Goal: Information Seeking & Learning: Learn about a topic

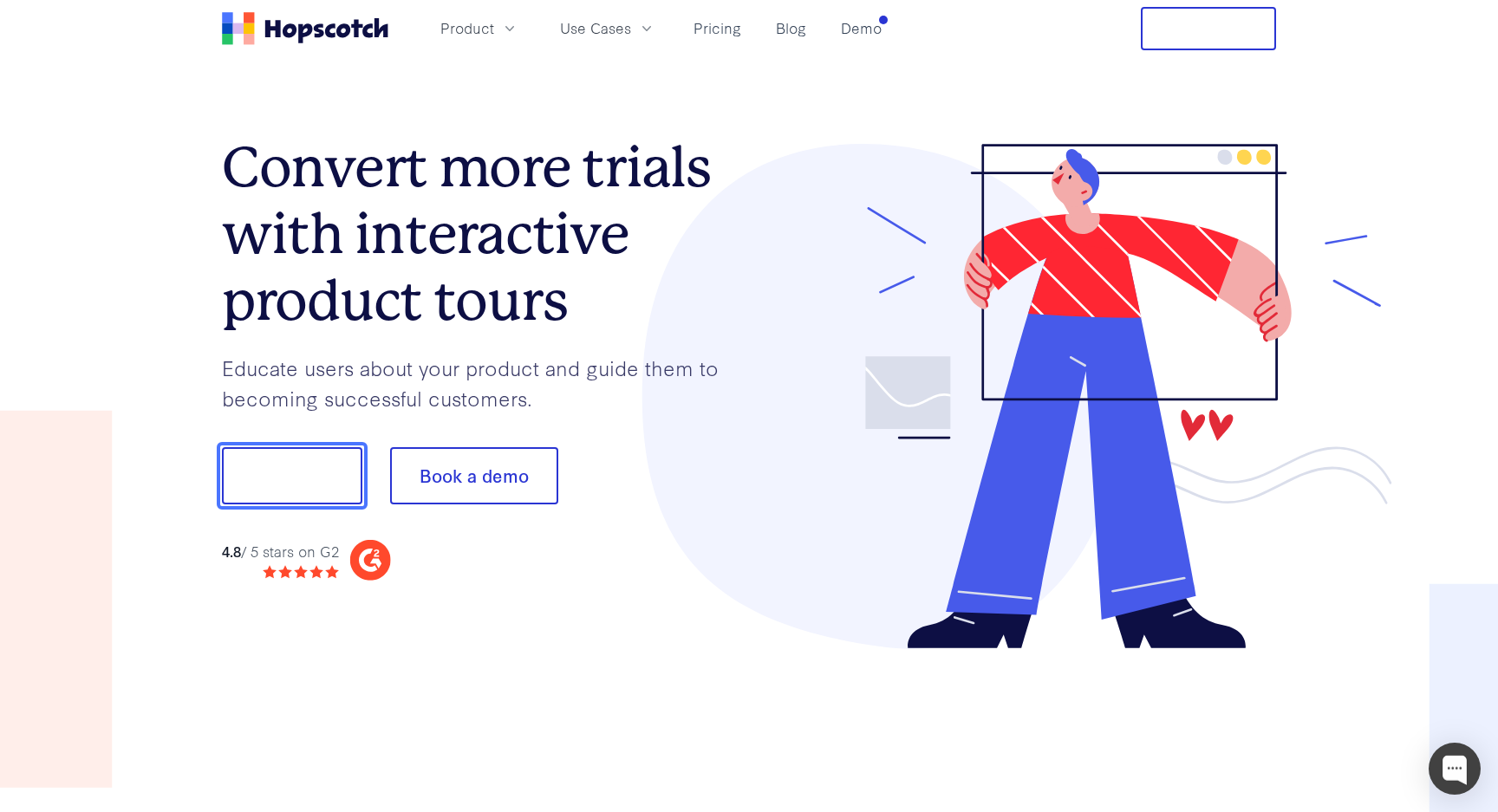
click at [280, 480] on button "Show me!" at bounding box center [292, 476] width 141 height 57
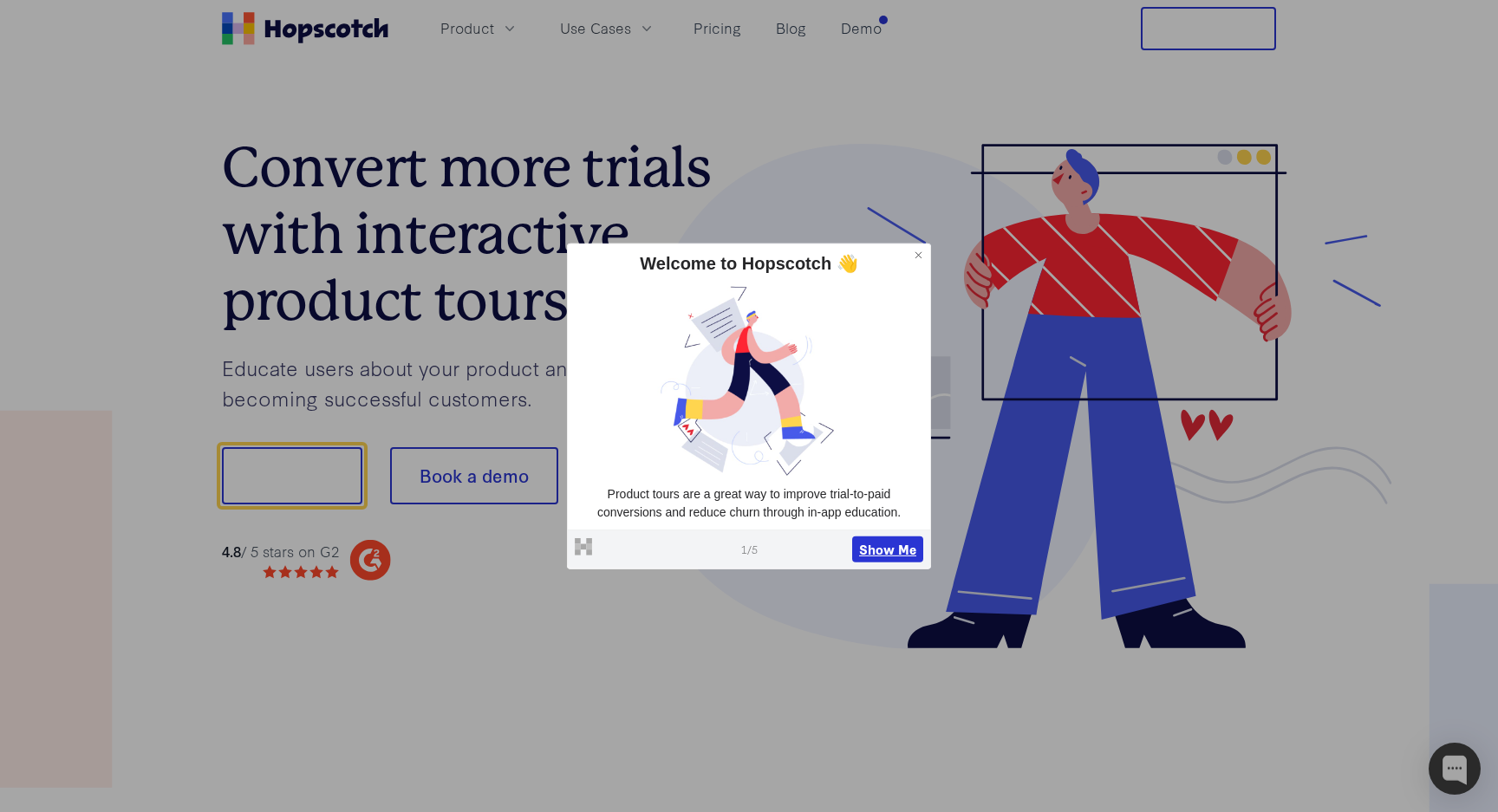
click at [894, 550] on button "Show Me" at bounding box center [888, 550] width 71 height 26
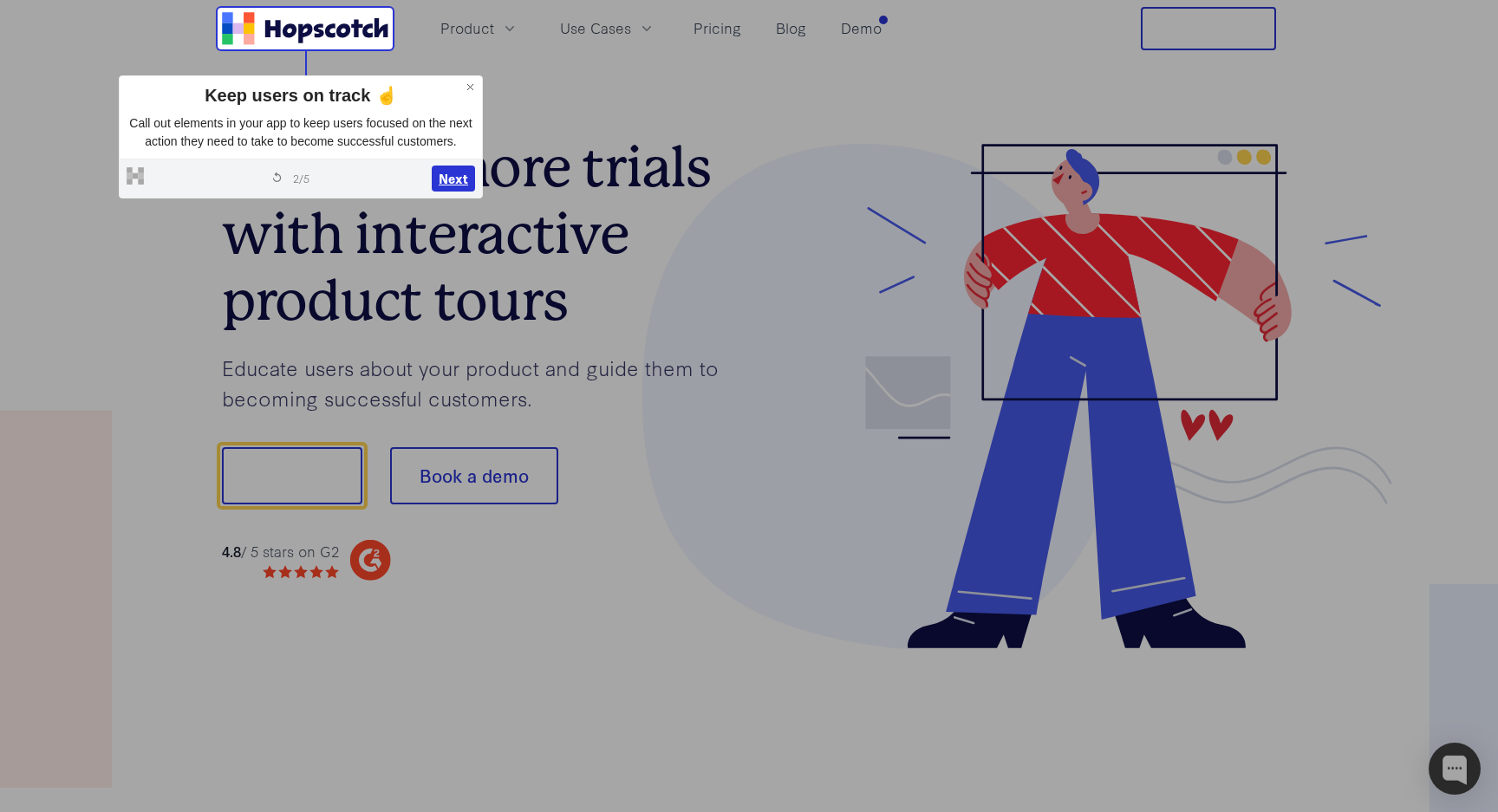
click at [450, 192] on button "Next" at bounding box center [453, 179] width 43 height 26
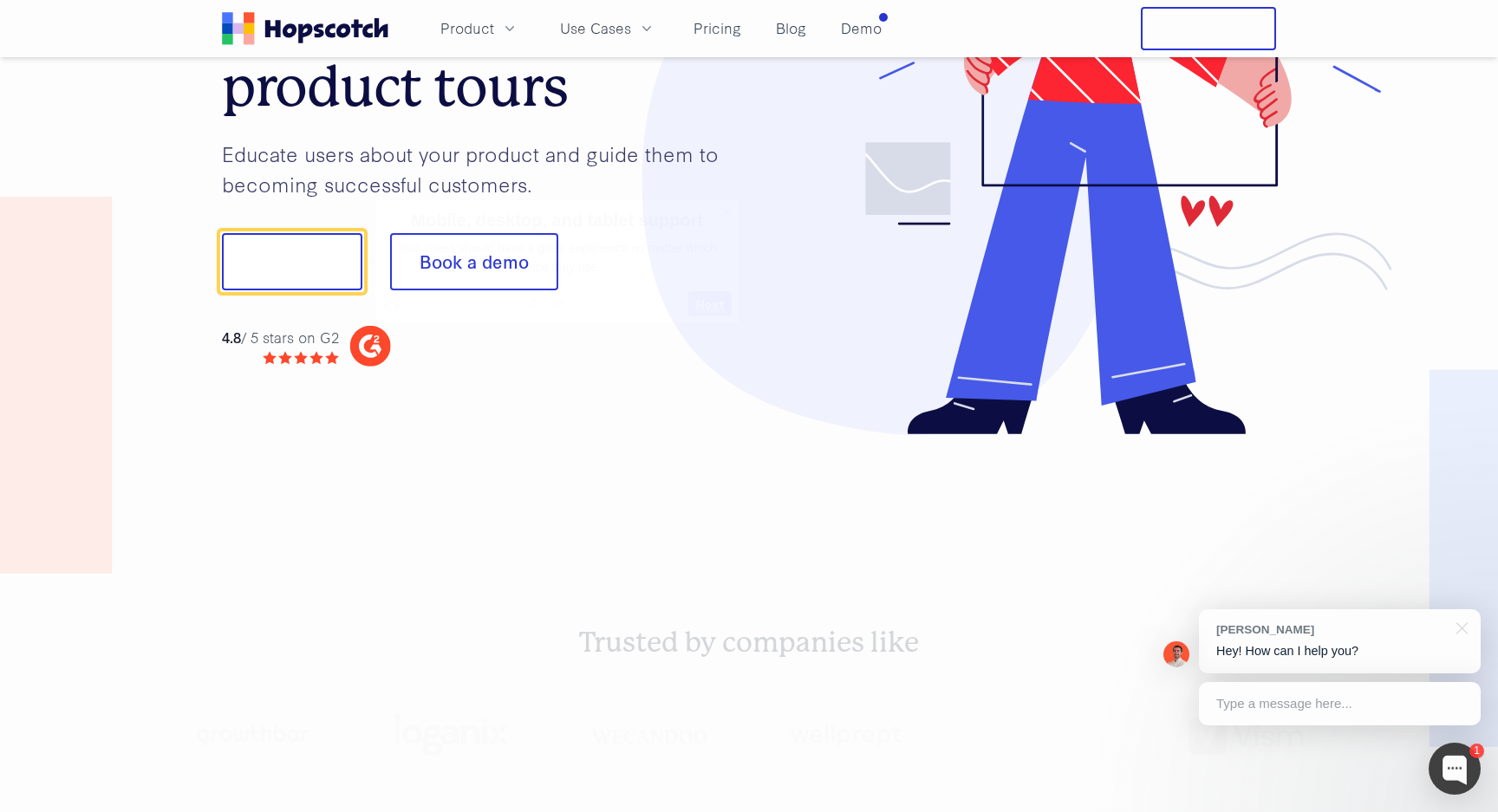
scroll to position [215, 0]
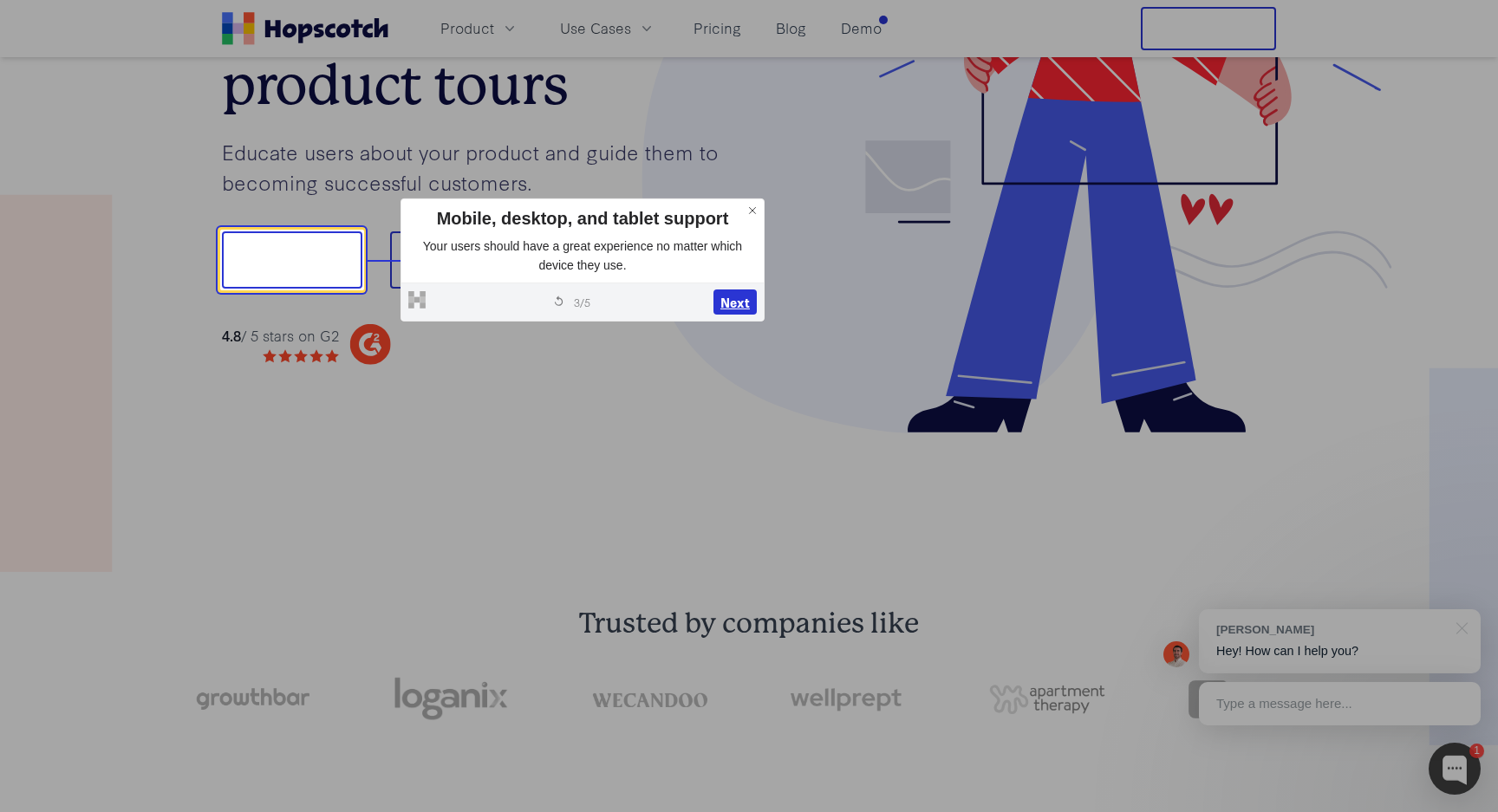
click at [738, 307] on button "Next" at bounding box center [735, 303] width 43 height 26
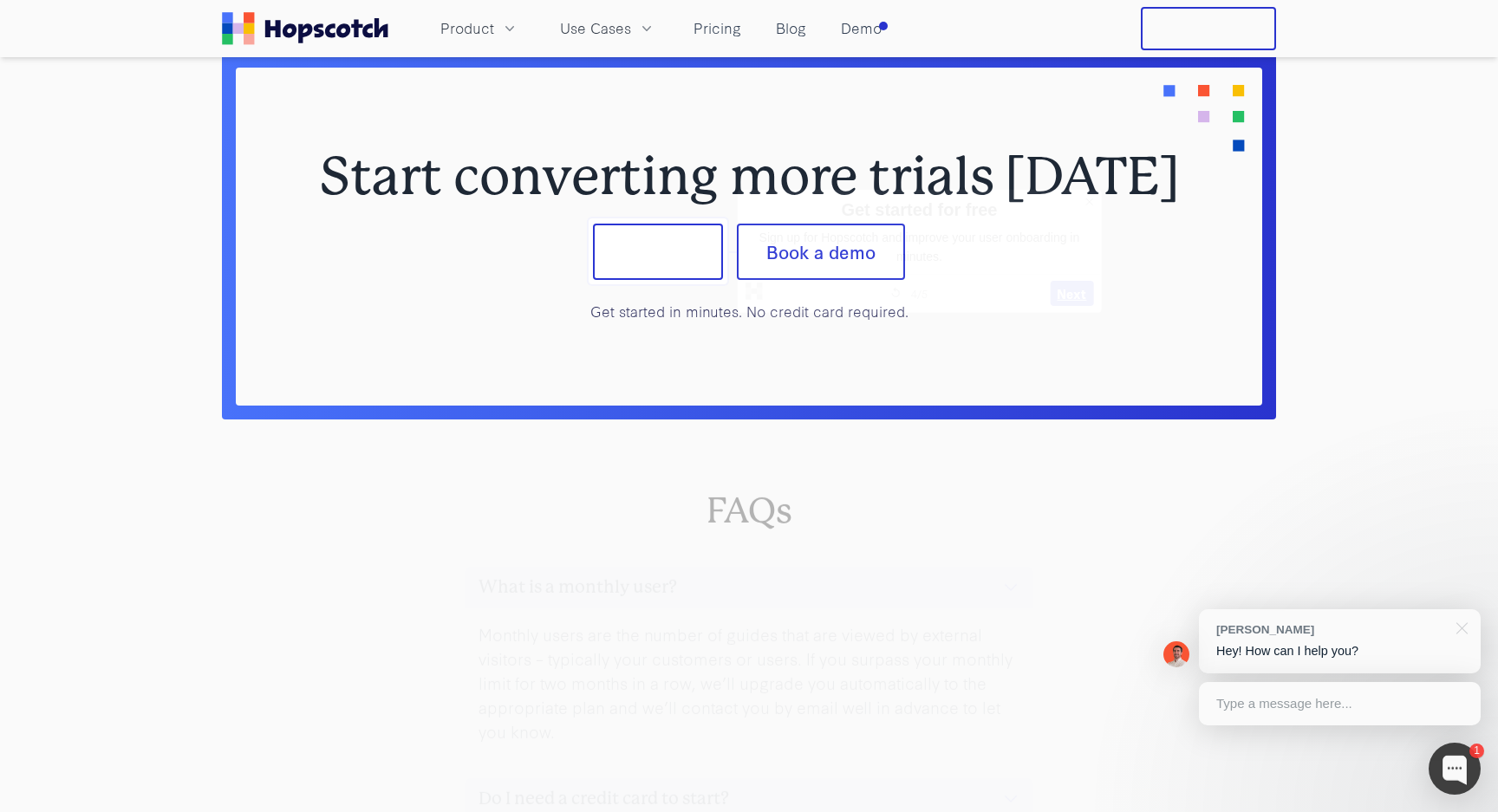
scroll to position [7220, 0]
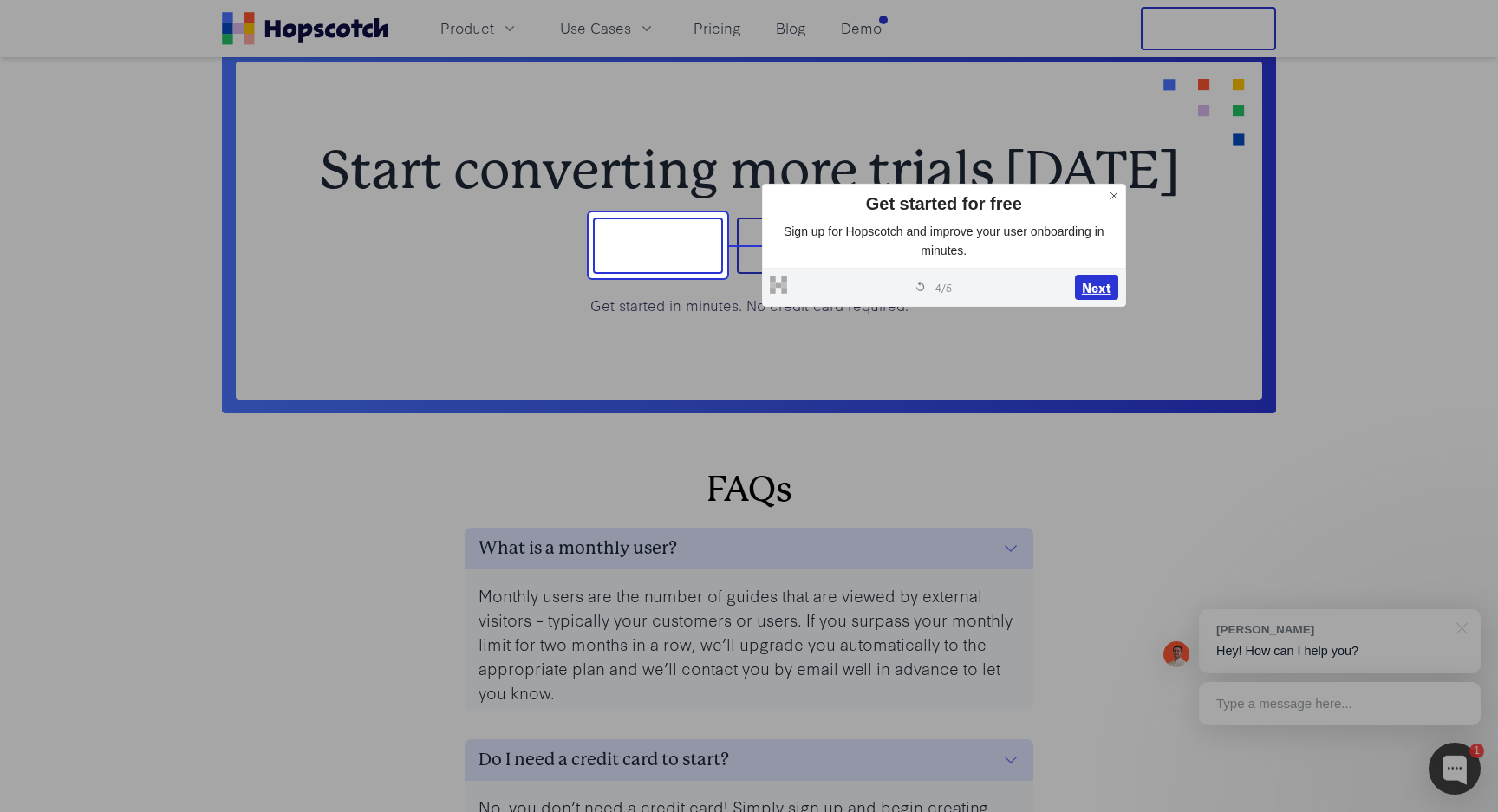
click at [1111, 285] on button "Next" at bounding box center [1097, 288] width 43 height 26
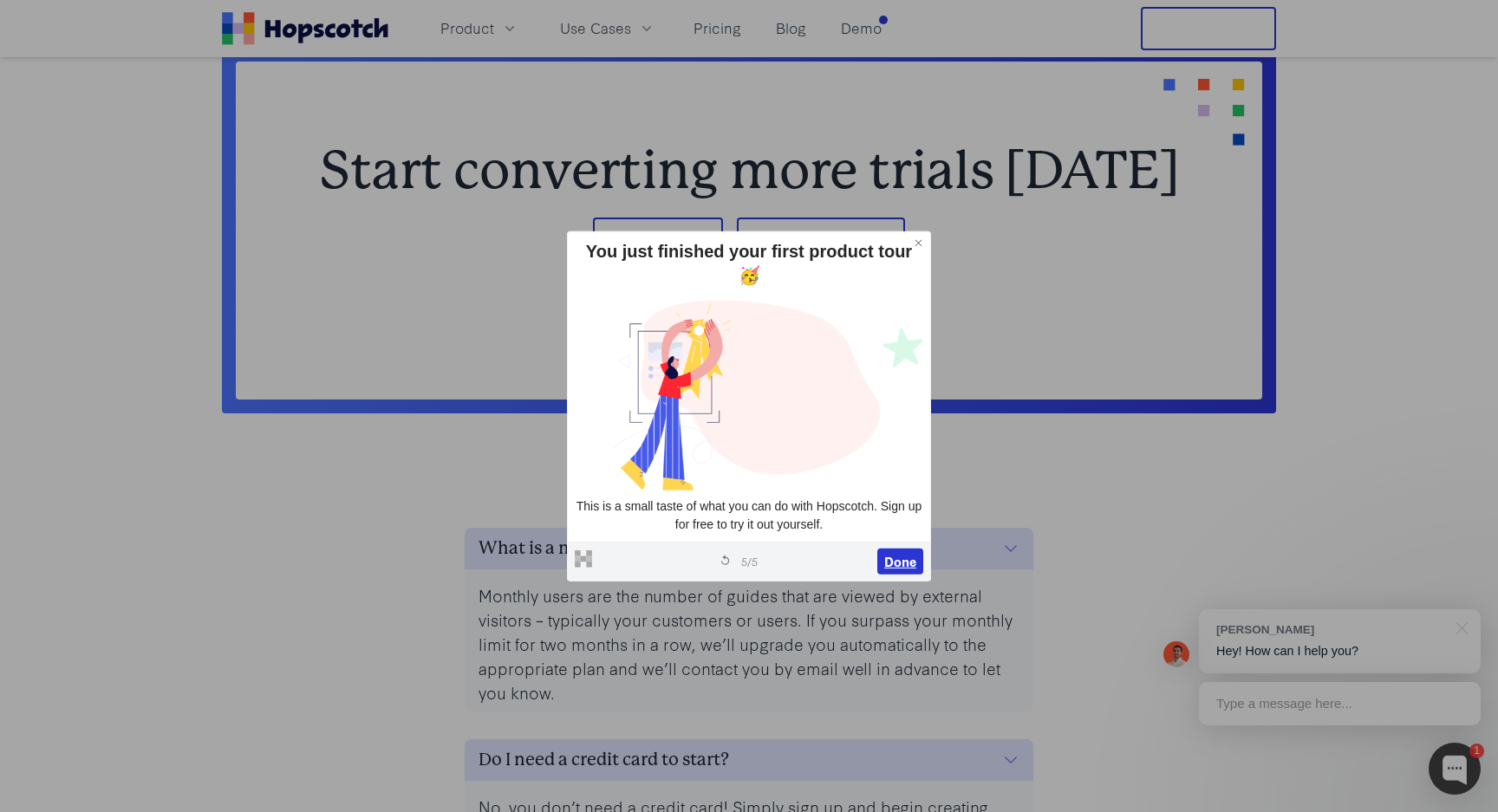
click at [902, 549] on button "Done" at bounding box center [900, 562] width 46 height 26
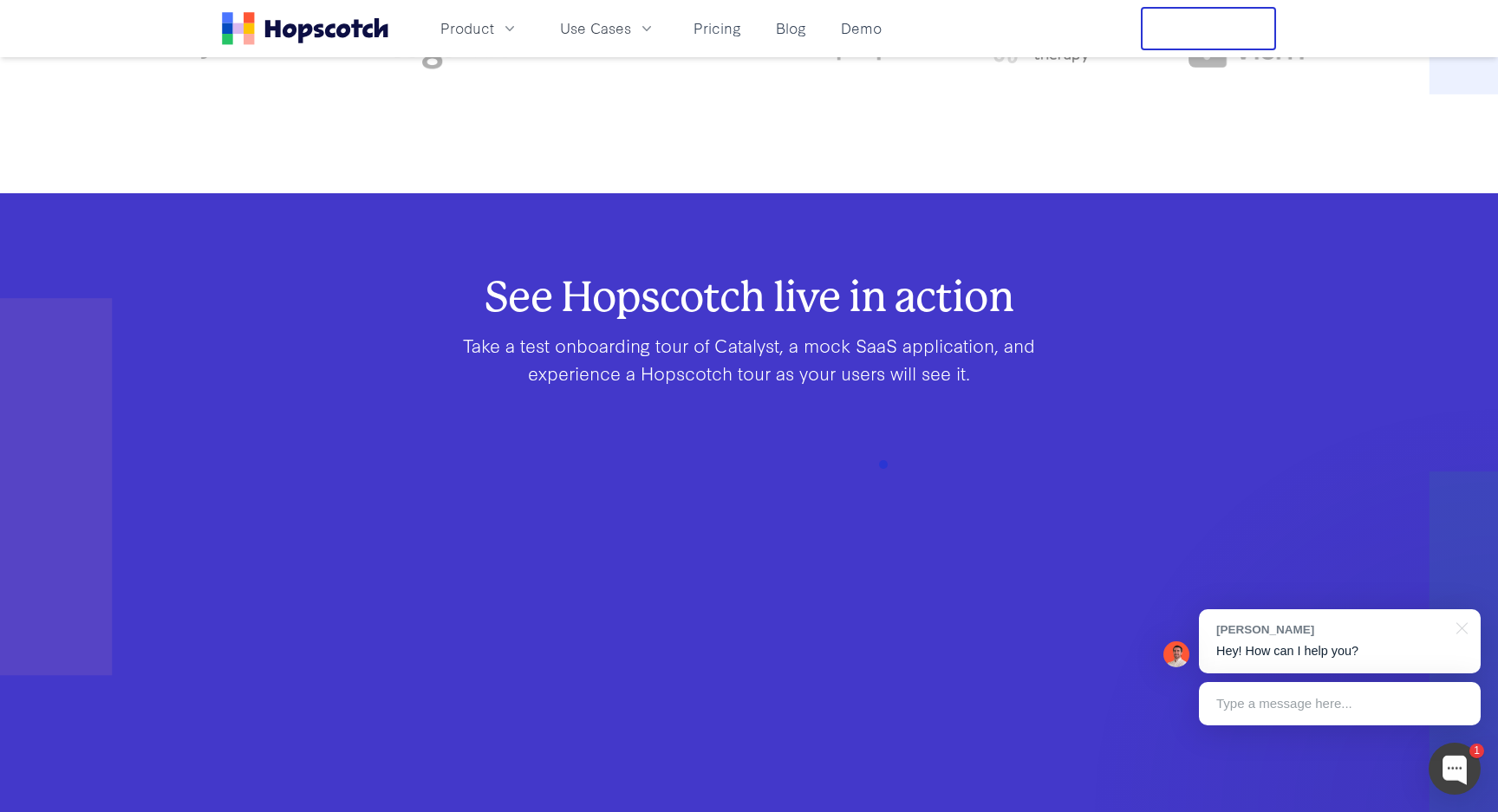
scroll to position [0, 0]
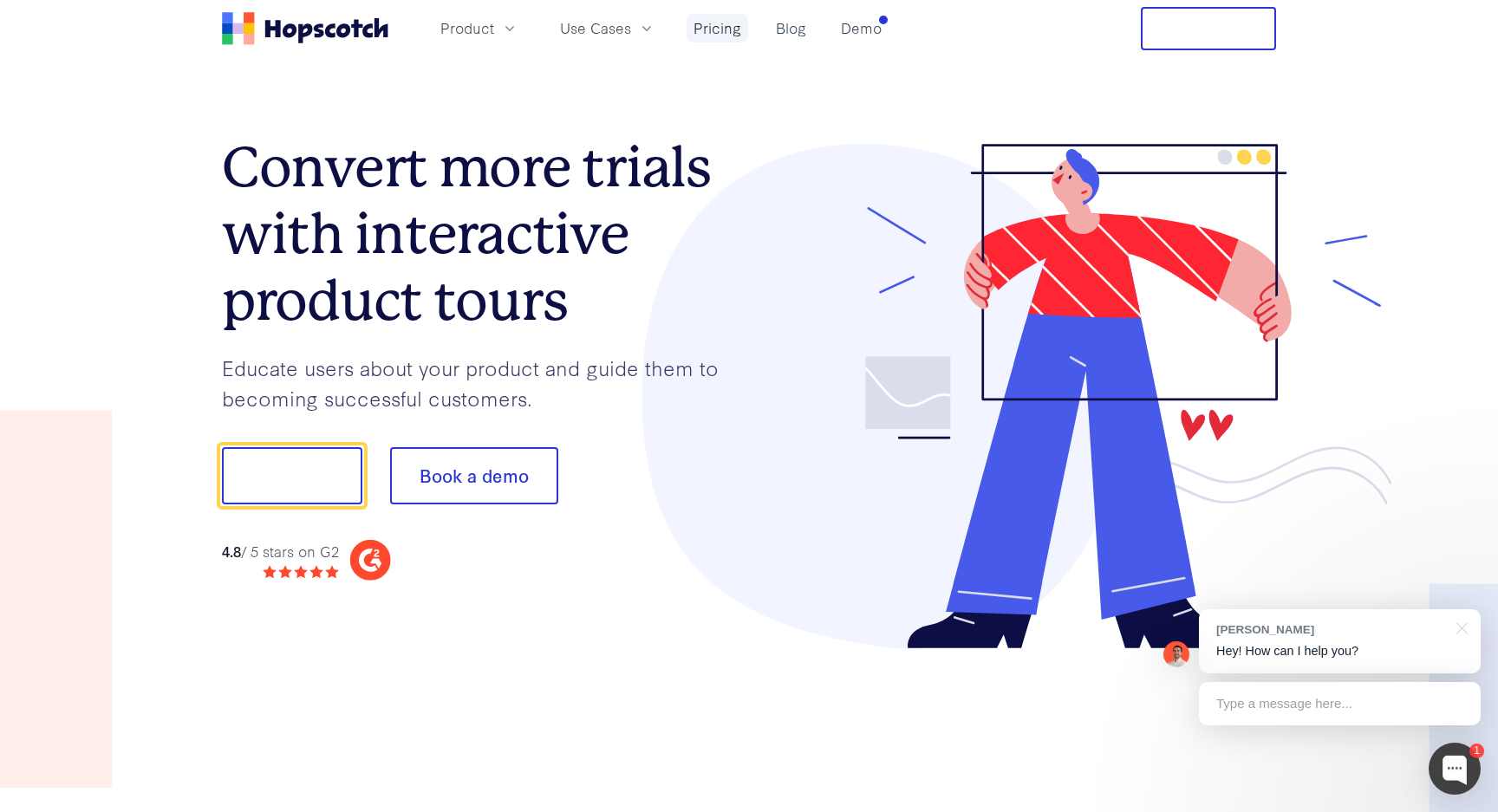
click at [707, 29] on link "Pricing" at bounding box center [718, 28] width 62 height 29
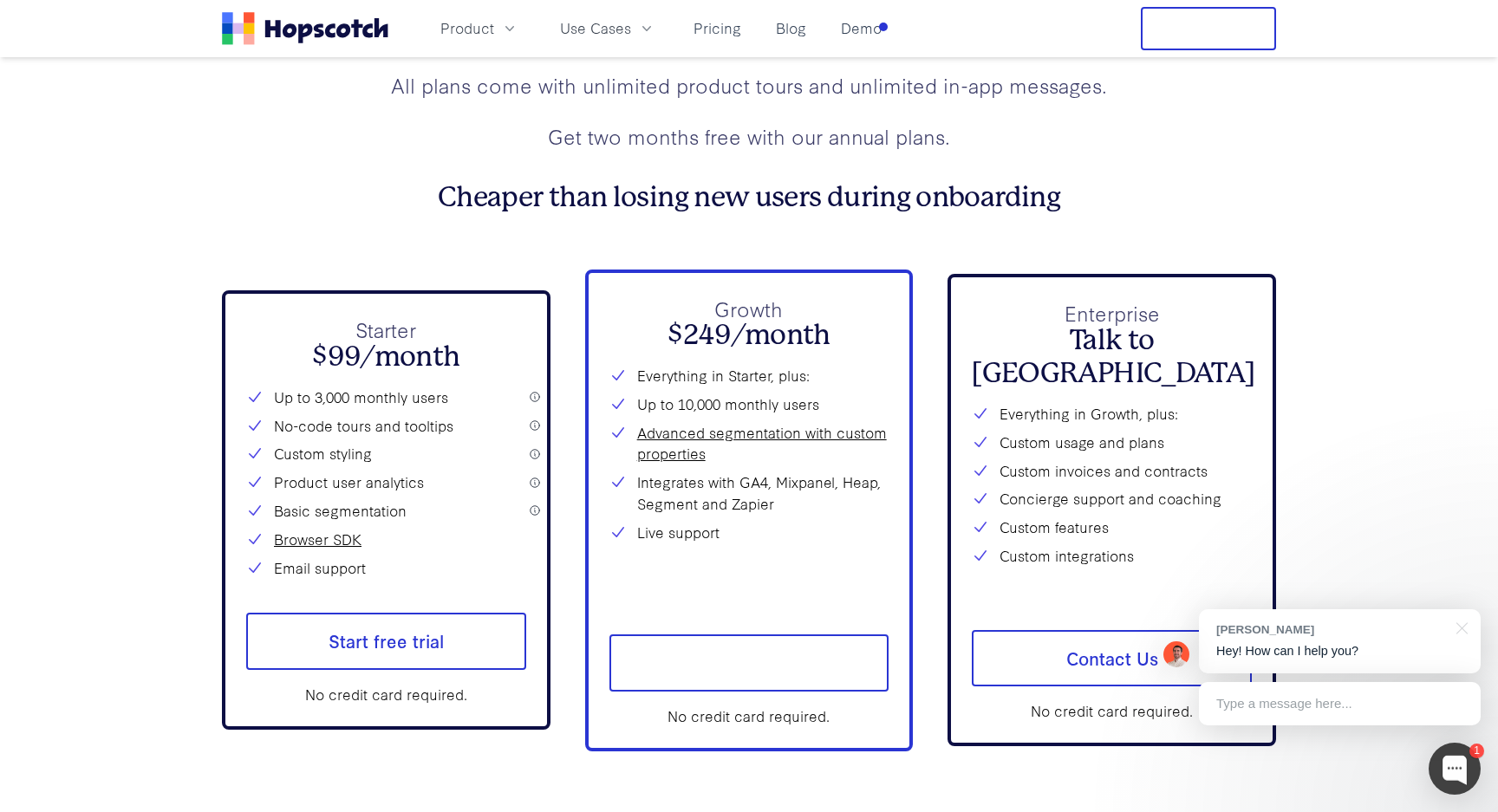
scroll to position [6266, 0]
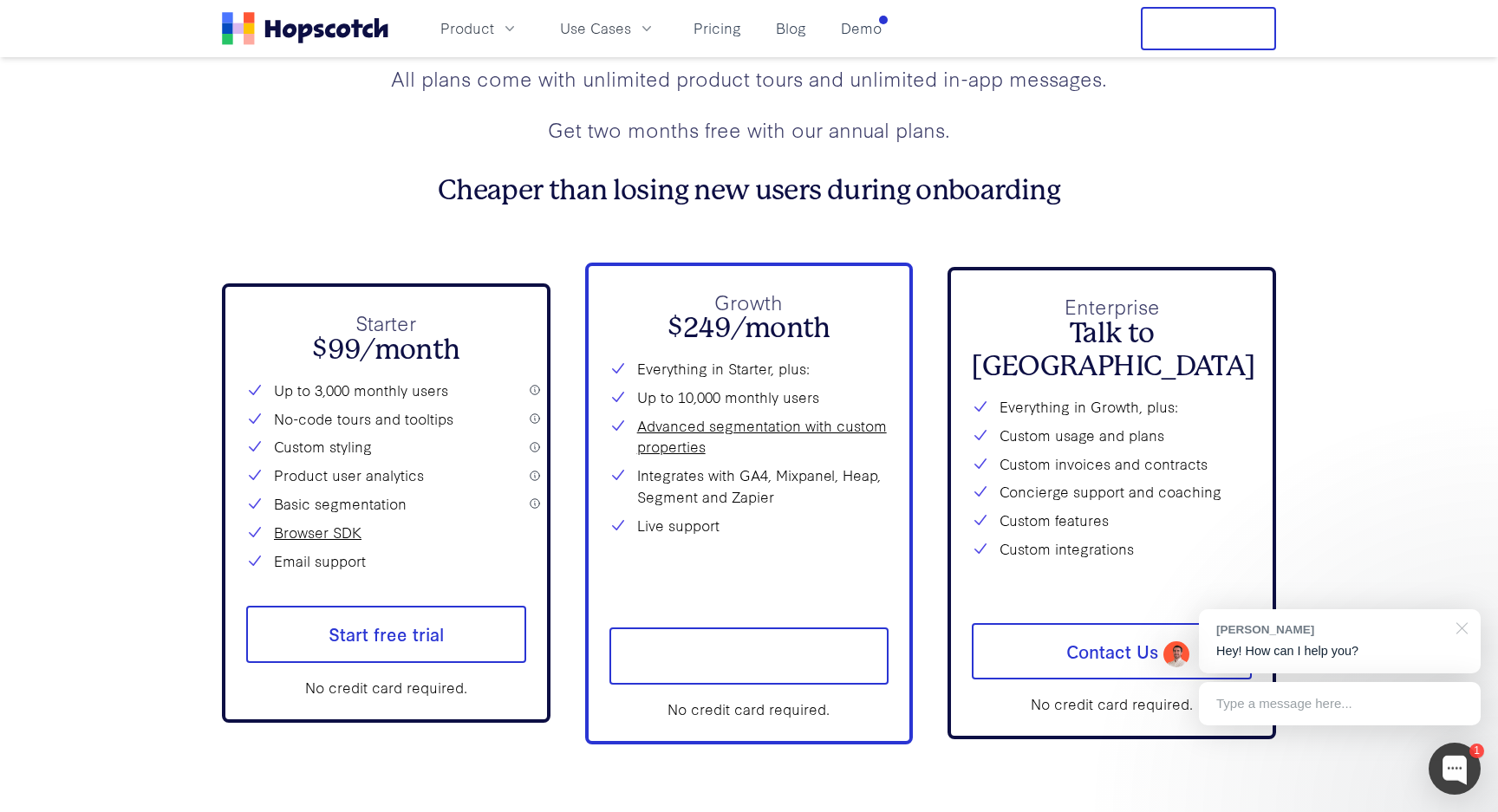
click at [1464, 627] on div at bounding box center [1459, 627] width 43 height 36
